Goal: Find specific page/section: Find specific page/section

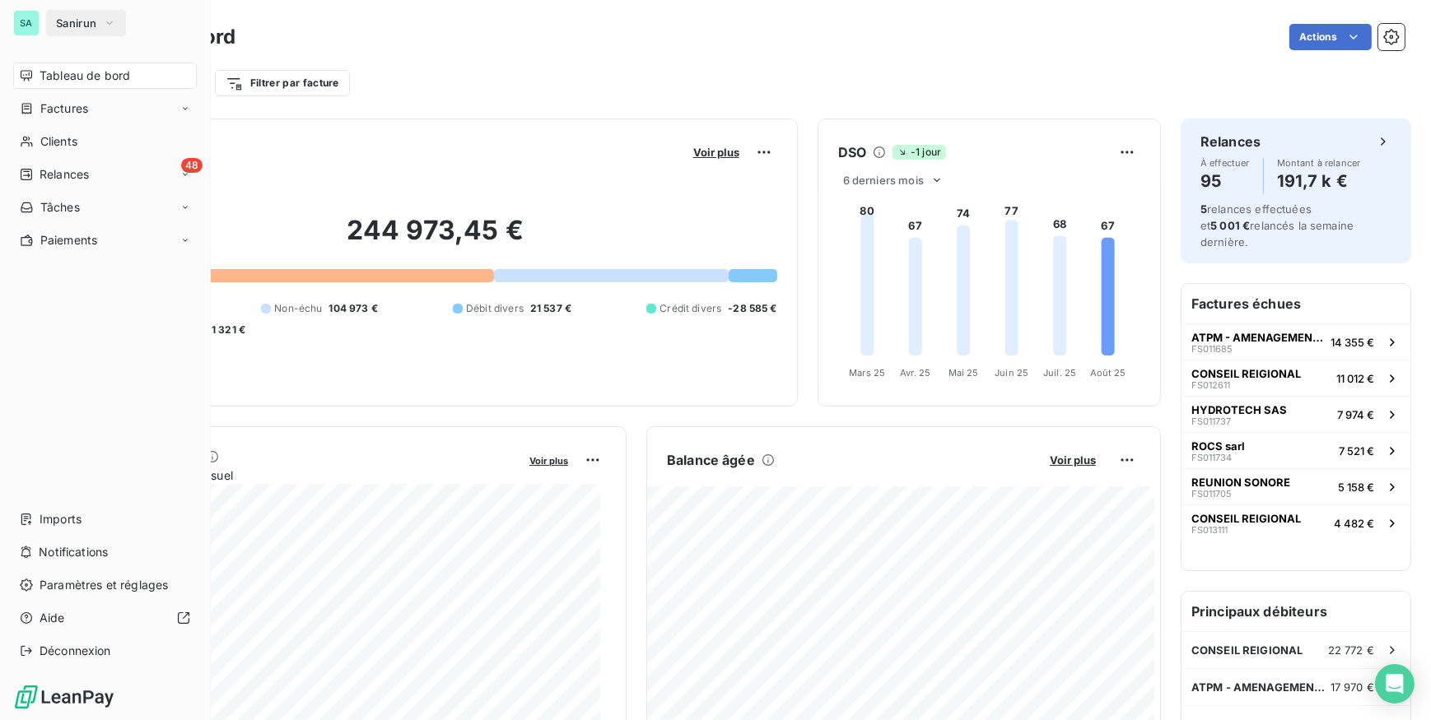
click at [58, 20] on span "Sanirun" at bounding box center [76, 22] width 40 height 13
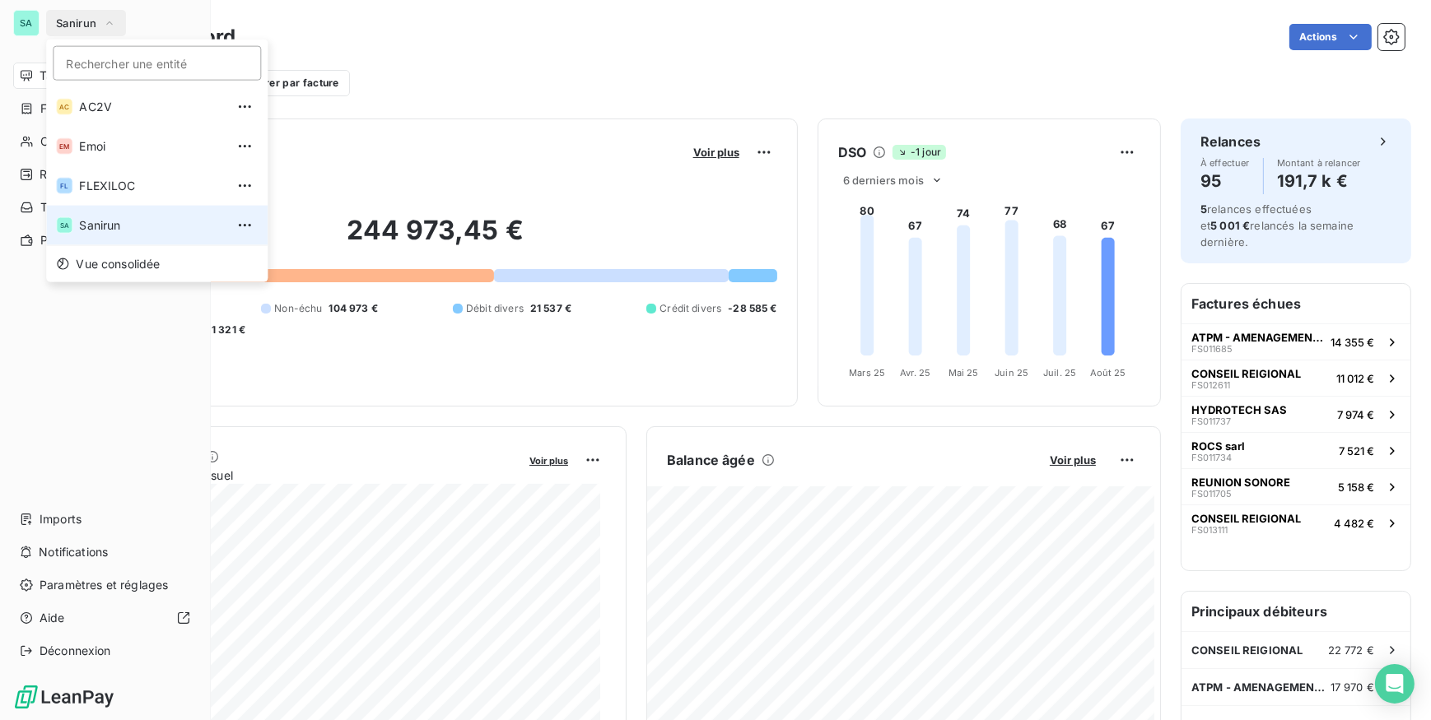
click at [87, 207] on li "SA Sanirun" at bounding box center [156, 226] width 221 height 40
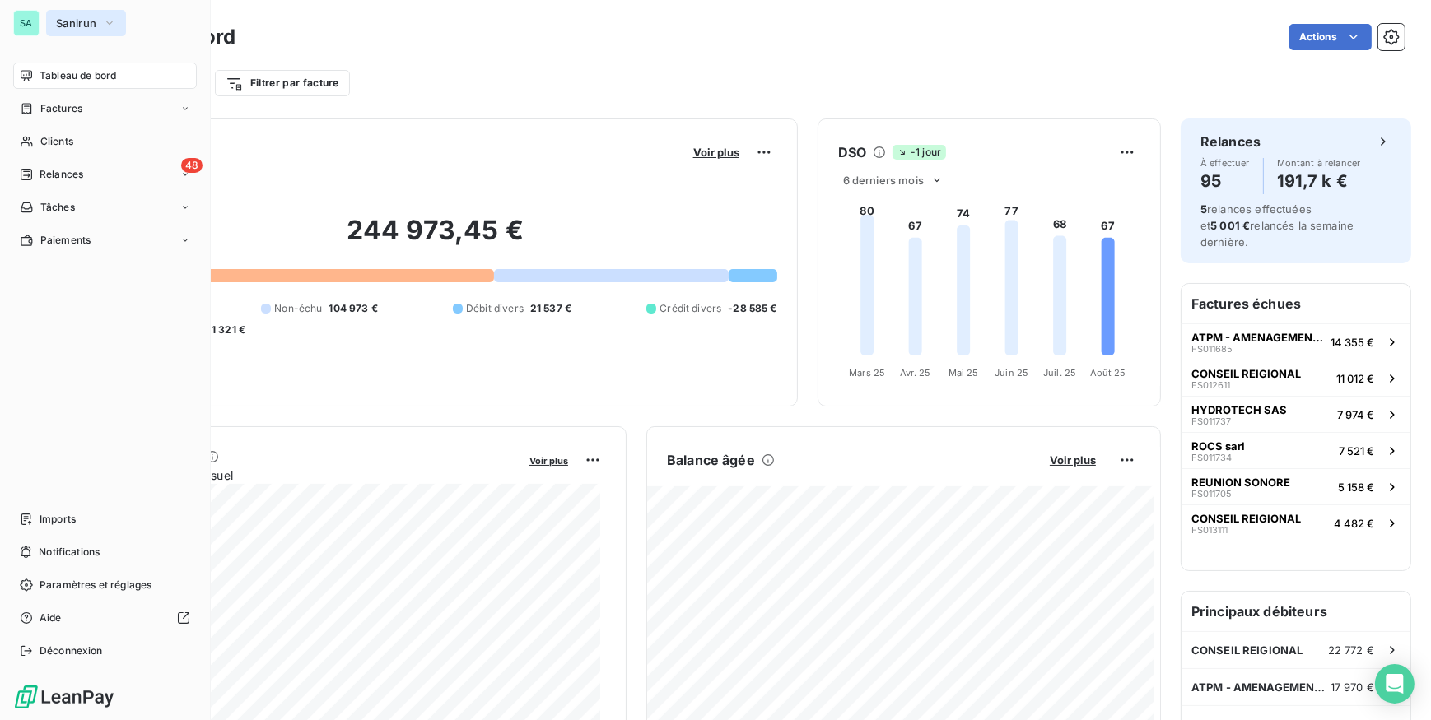
click at [61, 26] on span "Sanirun" at bounding box center [76, 22] width 40 height 13
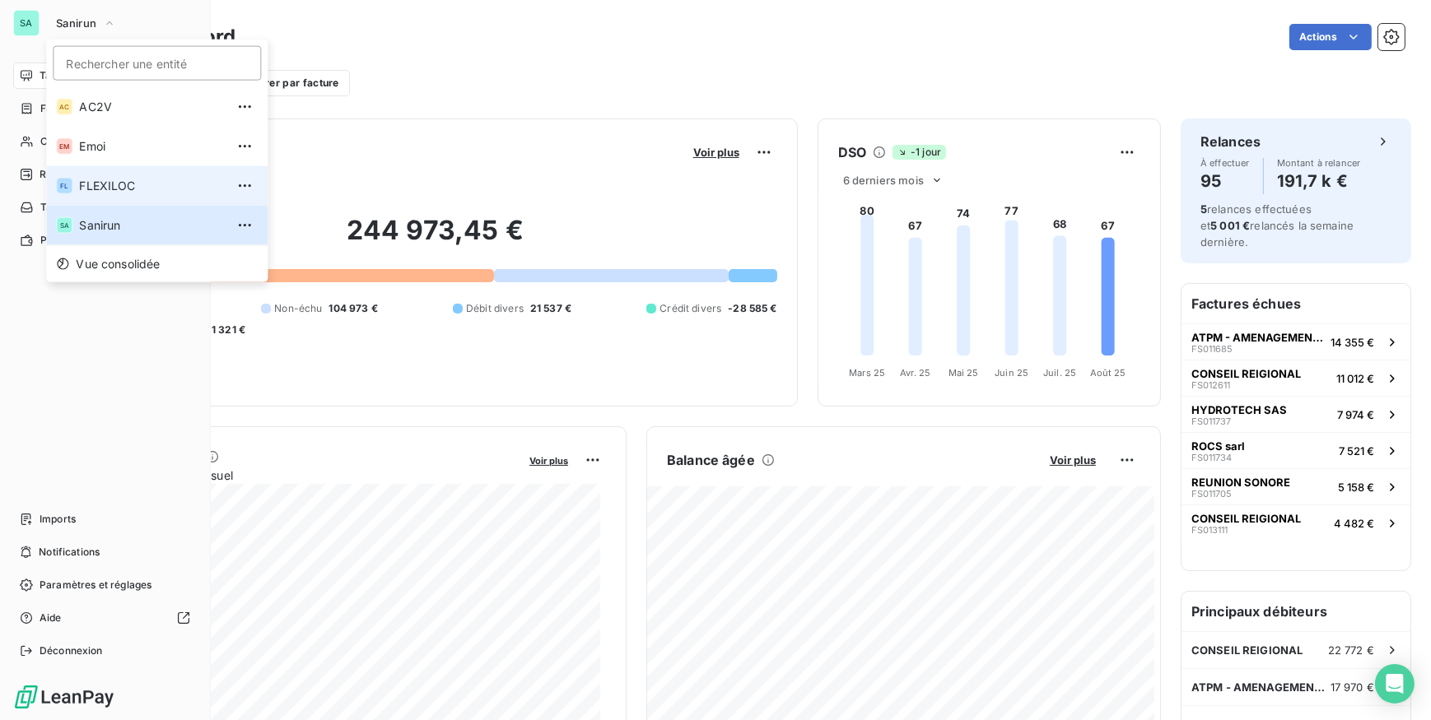
click at [81, 178] on span "FLEXILOC" at bounding box center [152, 186] width 146 height 16
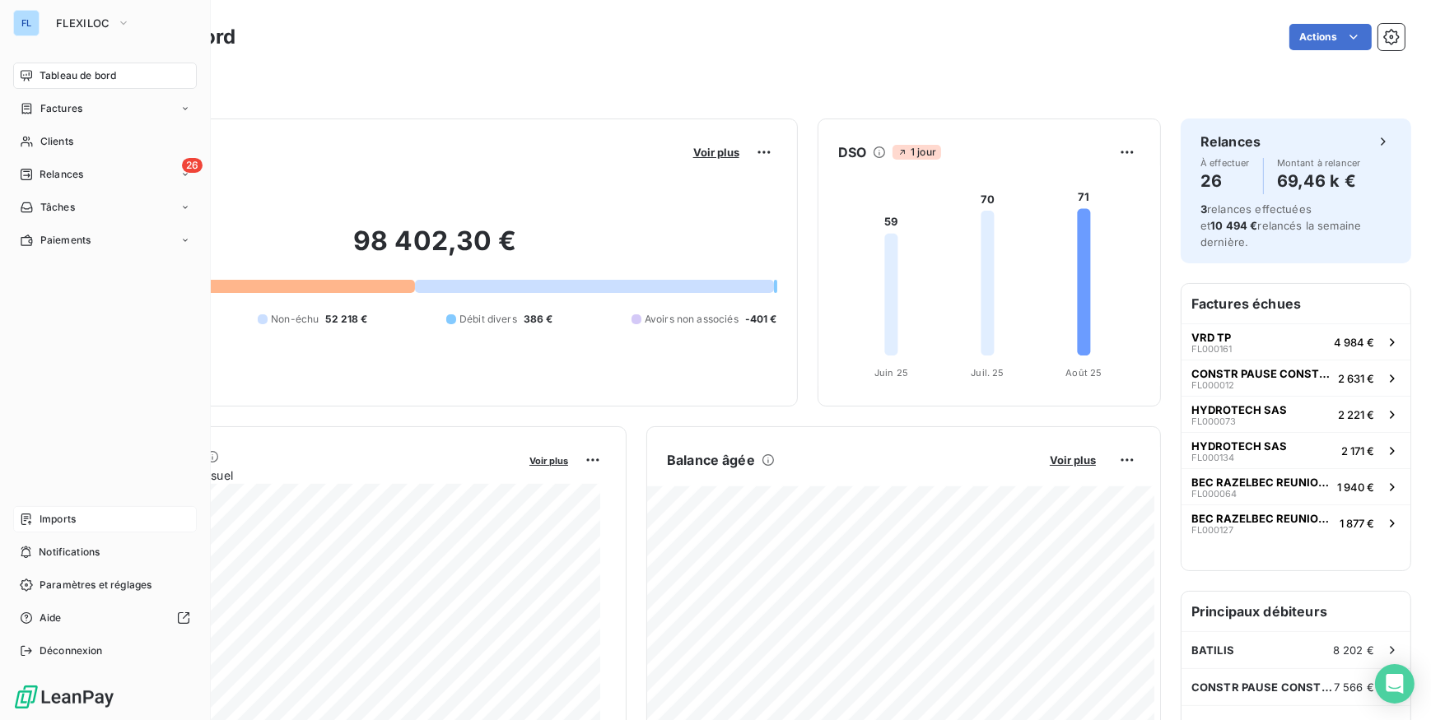
click at [74, 514] on span "Imports" at bounding box center [58, 519] width 36 height 15
